Goal: Task Accomplishment & Management: Use online tool/utility

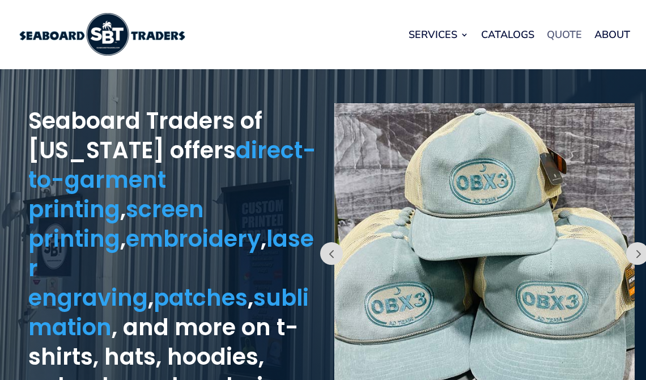
click at [561, 29] on link "Quote" at bounding box center [564, 34] width 35 height 43
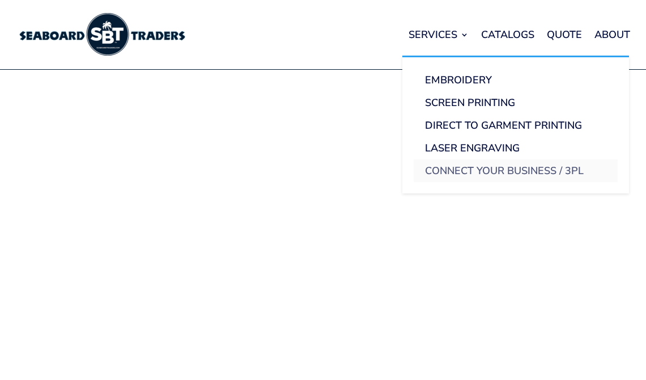
click at [468, 170] on link "Connect Your Business / 3PL" at bounding box center [516, 170] width 204 height 23
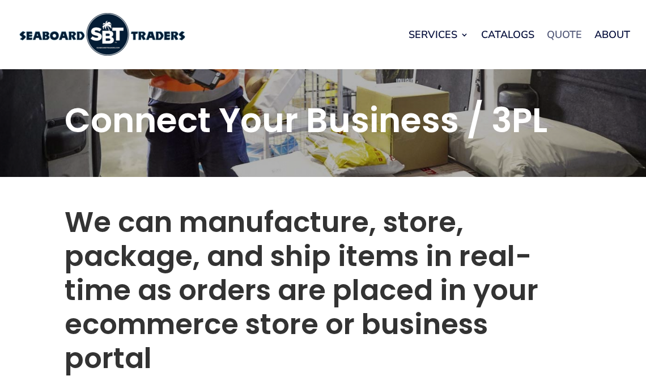
click at [571, 39] on link "Quote" at bounding box center [564, 34] width 35 height 43
